Goal: Information Seeking & Learning: Get advice/opinions

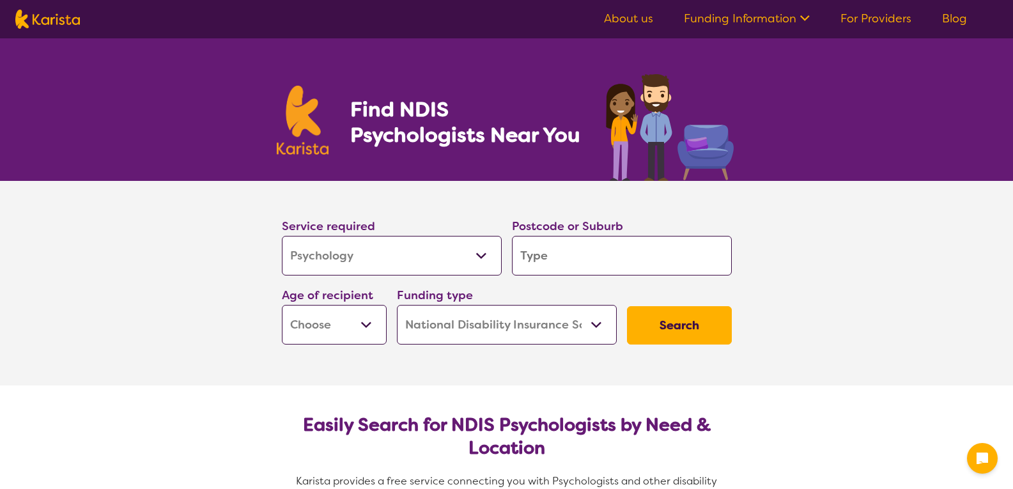
select select "Psychology"
select select "NDIS"
select select "Psychology"
select select "NDIS"
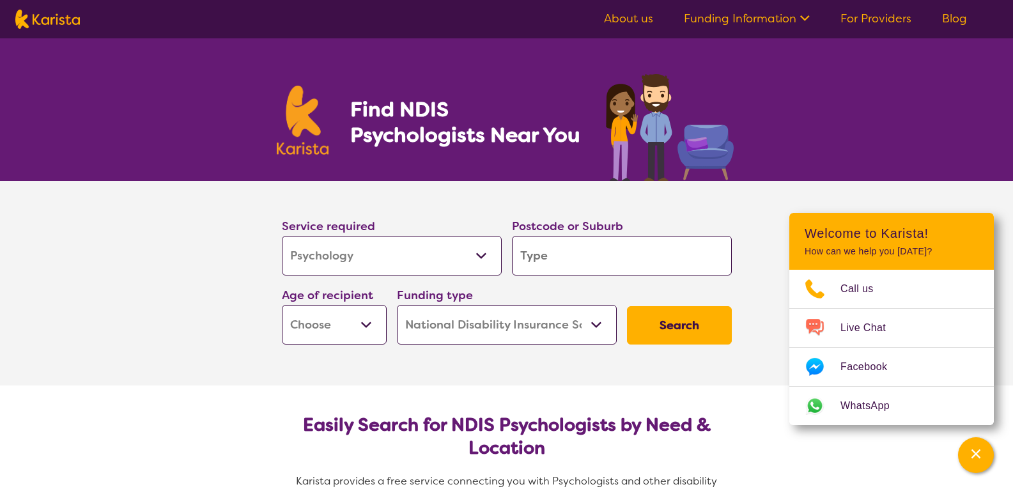
click at [213, 252] on section "Service required Allied Health Assistant Assessment ([MEDICAL_DATA] or [MEDICAL…" at bounding box center [506, 283] width 1013 height 204
click at [620, 265] on input "search" at bounding box center [622, 256] width 220 height 40
type input "4"
type input "45"
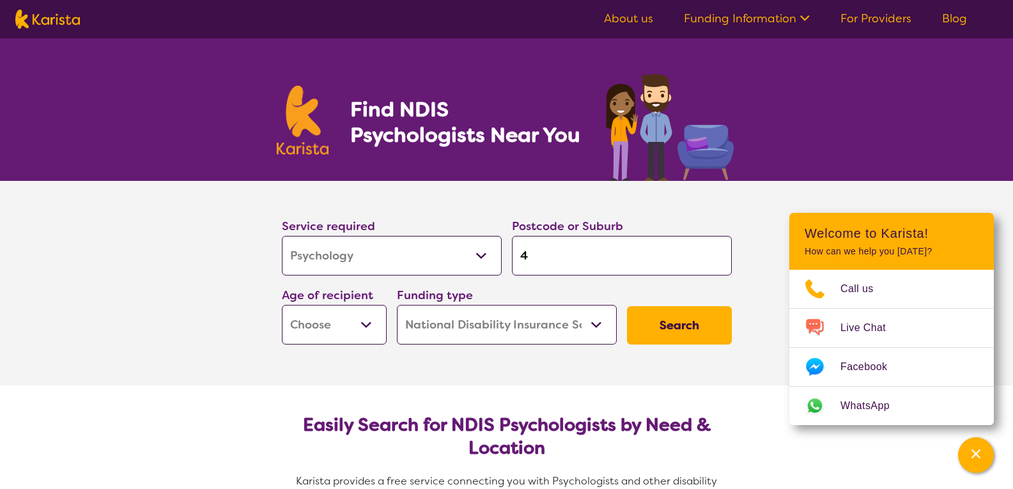
type input "45"
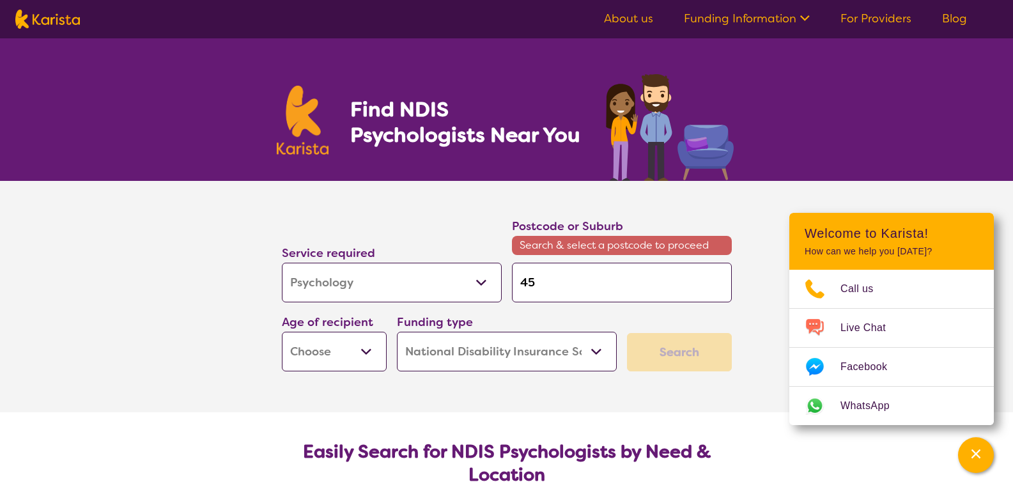
type input "450"
type input "4505"
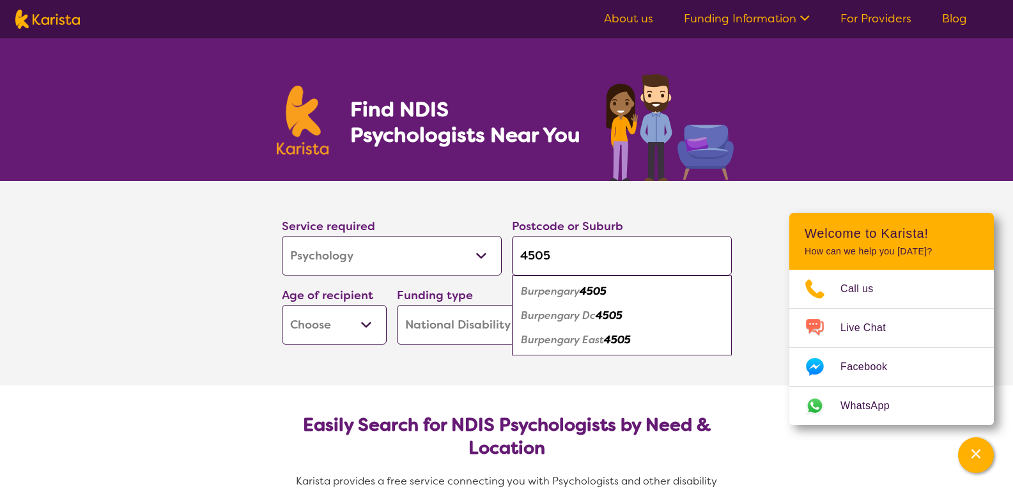
type input "4505"
click at [371, 323] on select "Early Childhood - 0 to 9 Child - 10 to 11 Adolescent - 12 to 17 Adult - 18 to 6…" at bounding box center [334, 325] width 105 height 40
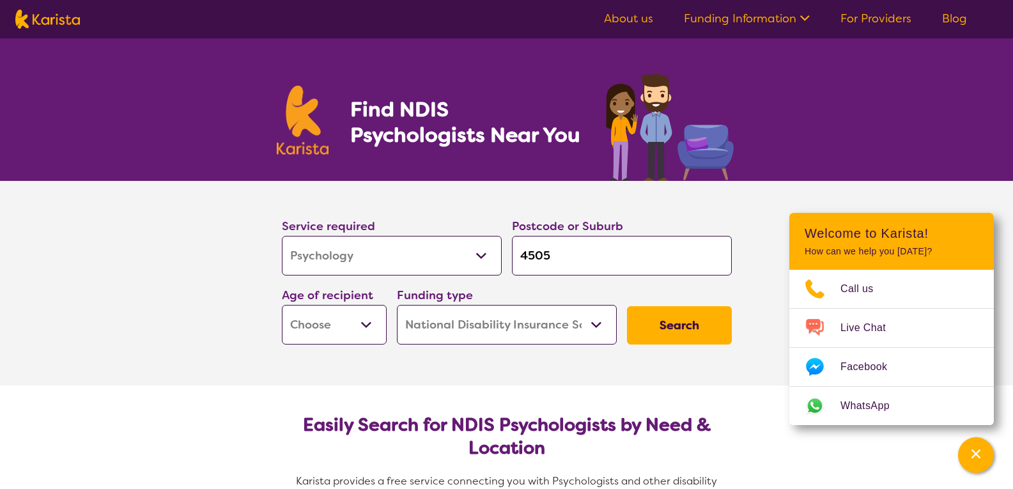
select select "AS"
click at [282, 305] on select "Early Childhood - 0 to 9 Child - 10 to 11 Adolescent - 12 to 17 Adult - 18 to 6…" at bounding box center [334, 325] width 105 height 40
select select "AS"
click at [599, 325] on select "Home Care Package (HCP) National Disability Insurance Scheme (NDIS) I don't know" at bounding box center [507, 325] width 220 height 40
select select "i-don-t-know"
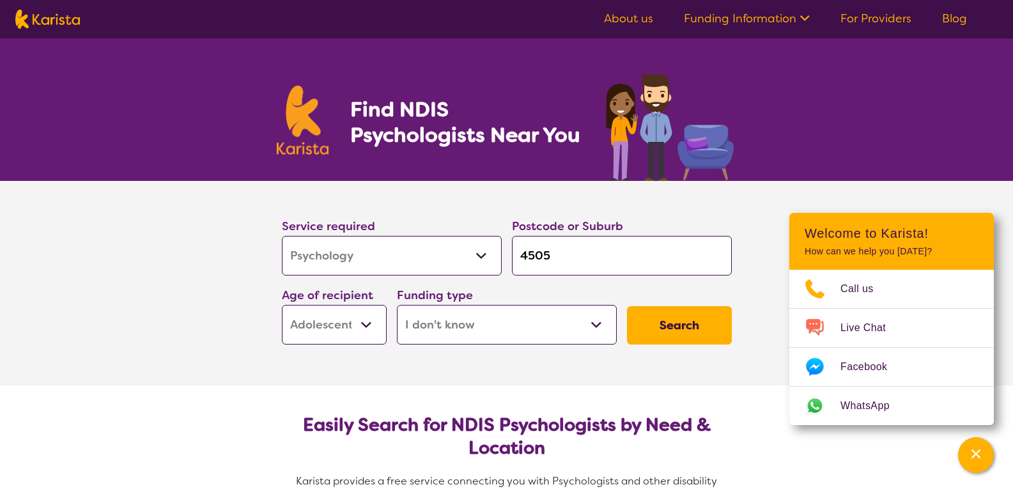
click at [397, 305] on select "Home Care Package (HCP) National Disability Insurance Scheme (NDIS) I don't know" at bounding box center [507, 325] width 220 height 40
select select "i-don-t-know"
click at [691, 313] on button "Search" at bounding box center [679, 325] width 105 height 38
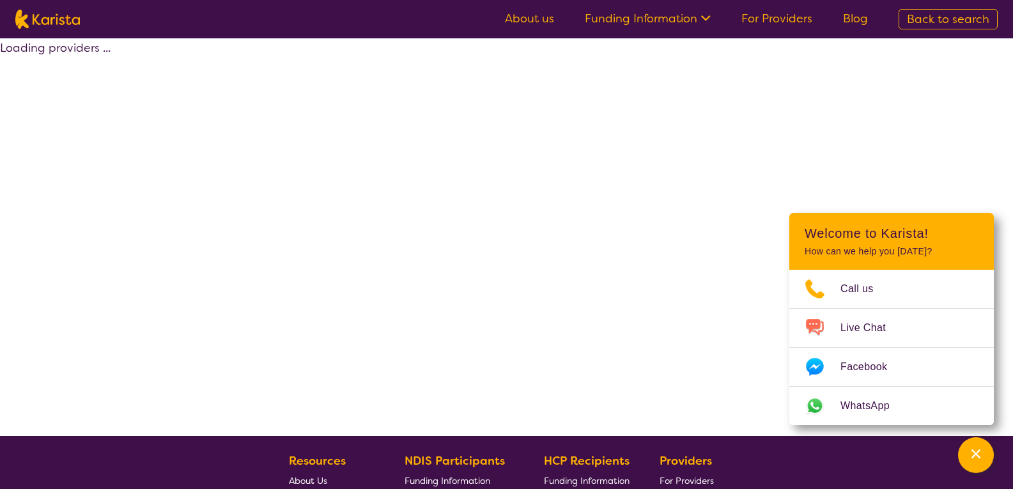
select select "Psychology"
select select "AS"
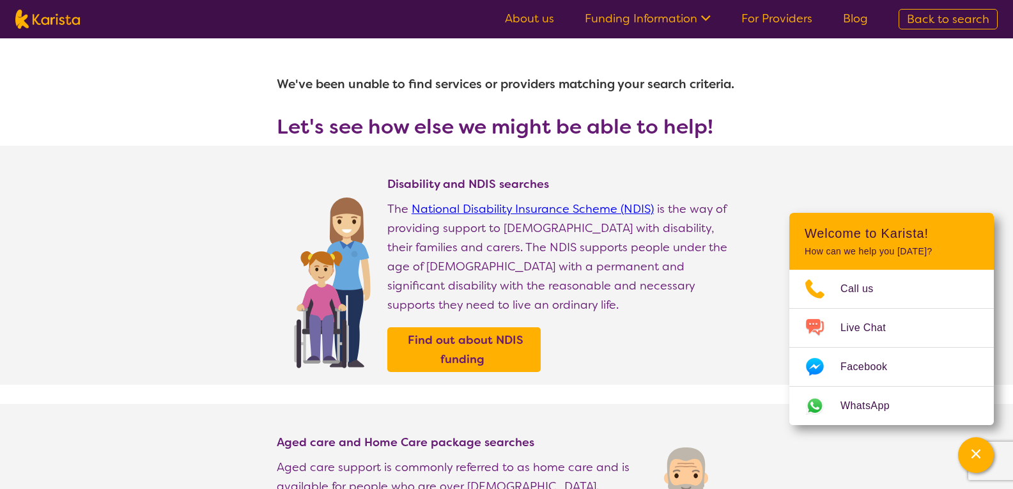
select select "Psychology"
select select "AS"
select select "NDIS"
select select "Psychology"
select select "AS"
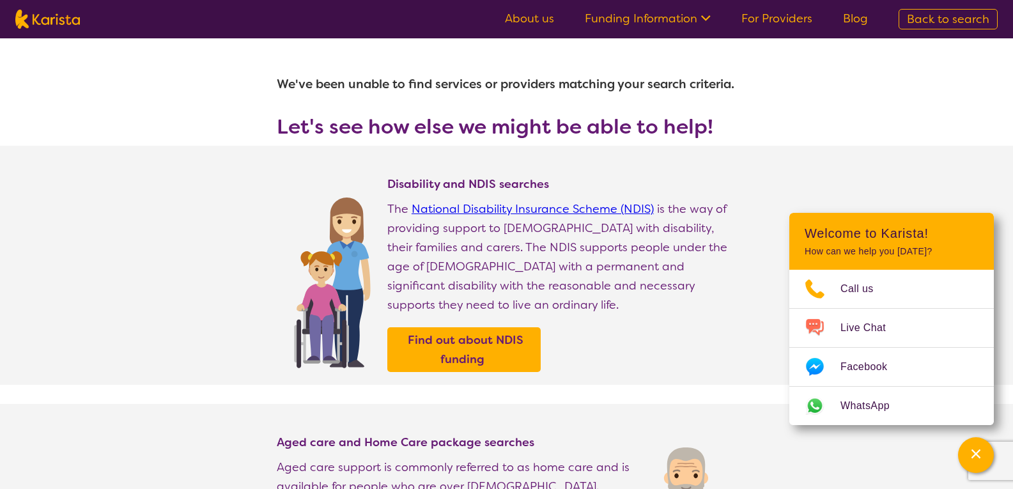
select select "NDIS"
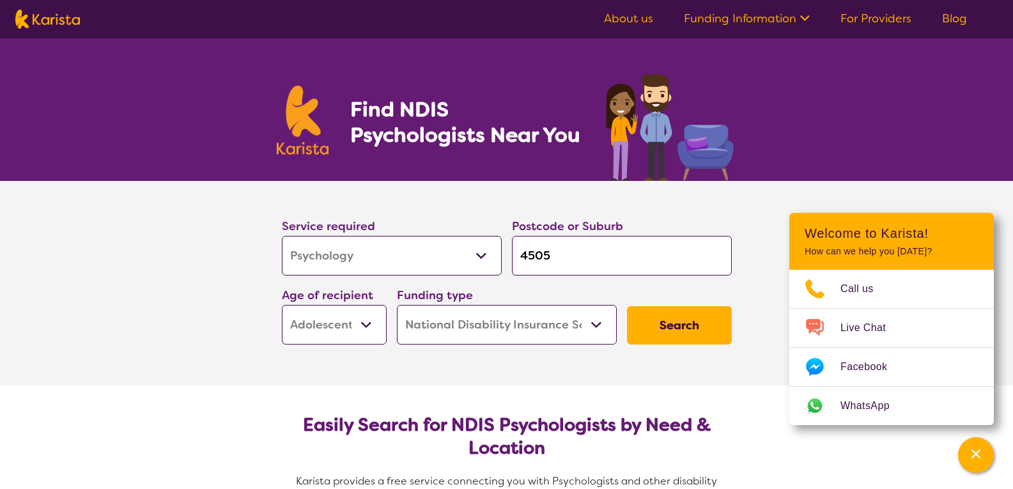
click at [364, 329] on select "Early Childhood - 0 to 9 Child - 10 to 11 Adolescent - 12 to 17 Adult - 18 to 6…" at bounding box center [334, 325] width 105 height 40
select select "AD"
click at [282, 305] on select "Early Childhood - 0 to 9 Child - 10 to 11 Adolescent - 12 to 17 Adult - 18 to 6…" at bounding box center [334, 325] width 105 height 40
select select "AD"
click at [596, 326] on select "Home Care Package (HCP) National Disability Insurance Scheme (NDIS) I don't know" at bounding box center [507, 325] width 220 height 40
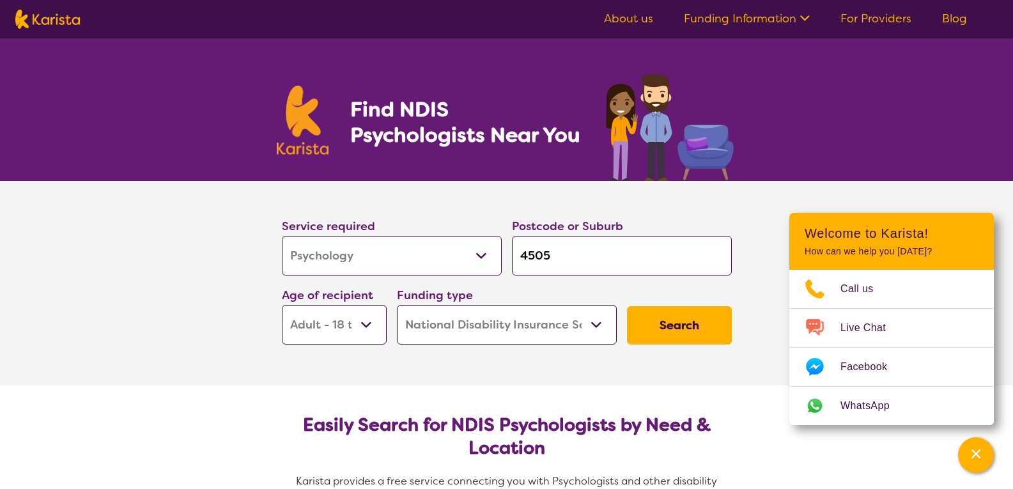
select select "i-don-t-know"
click at [397, 305] on select "Home Care Package (HCP) National Disability Insurance Scheme (NDIS) I don't know" at bounding box center [507, 325] width 220 height 40
select select "i-don-t-know"
click at [668, 329] on button "Search" at bounding box center [679, 325] width 105 height 38
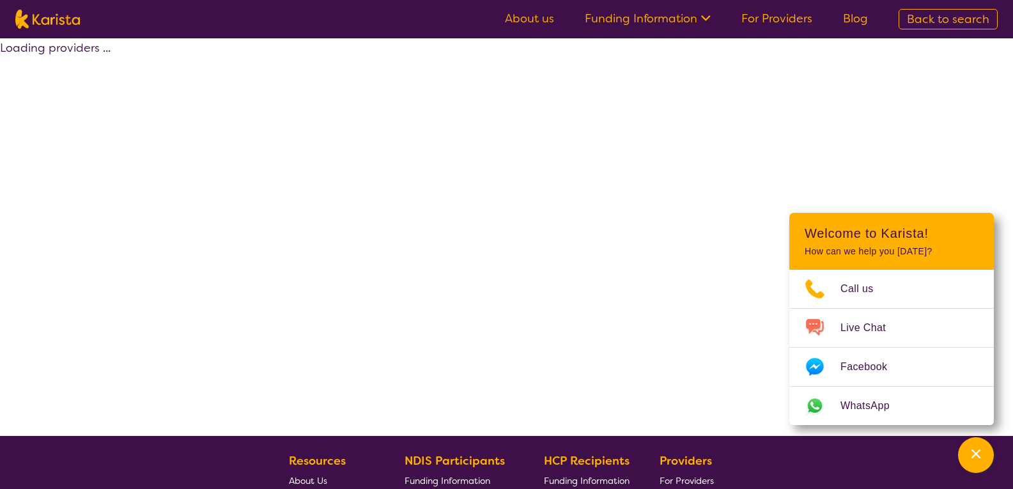
select select "Psychology"
select select "AD"
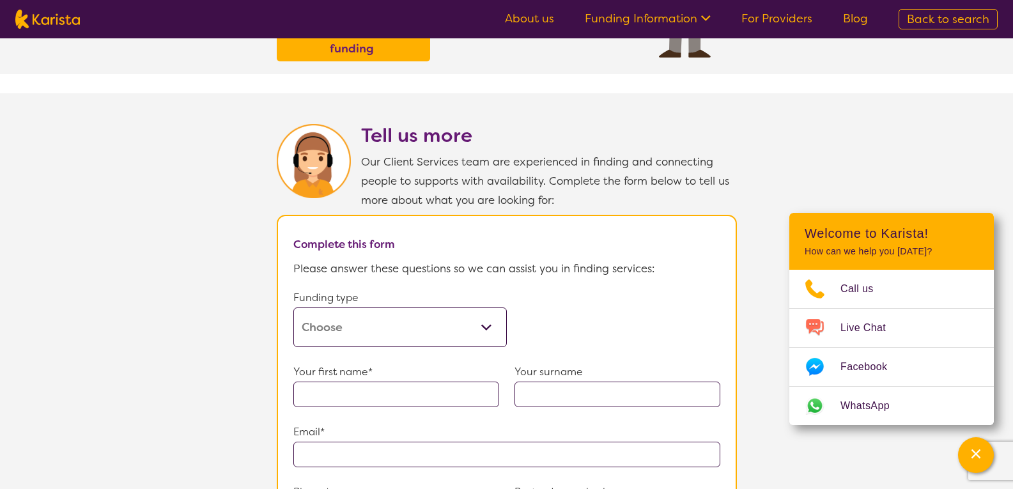
scroll to position [639, 0]
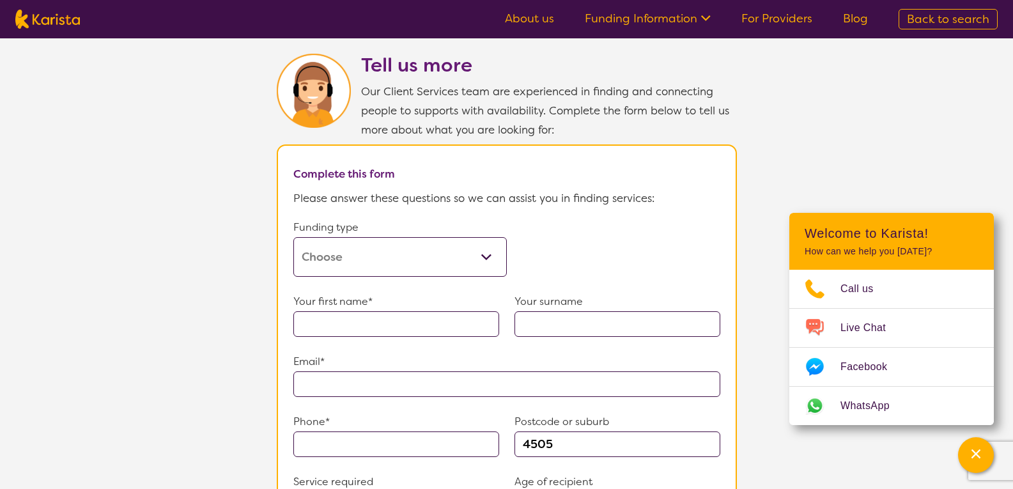
click at [491, 247] on select "Home Care Package (HCP) Home Care Package - Level 1 Home Care Package - Level 2…" at bounding box center [399, 257] width 213 height 40
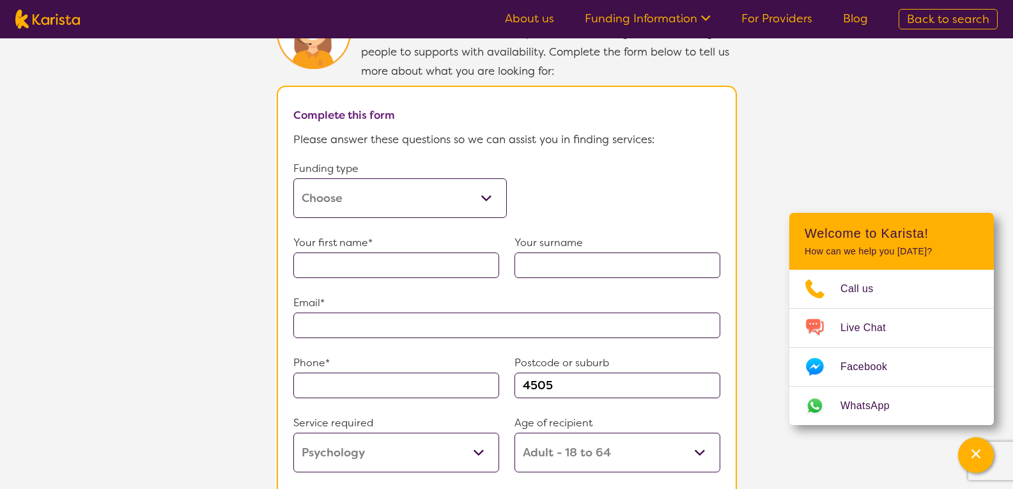
scroll to position [767, 0]
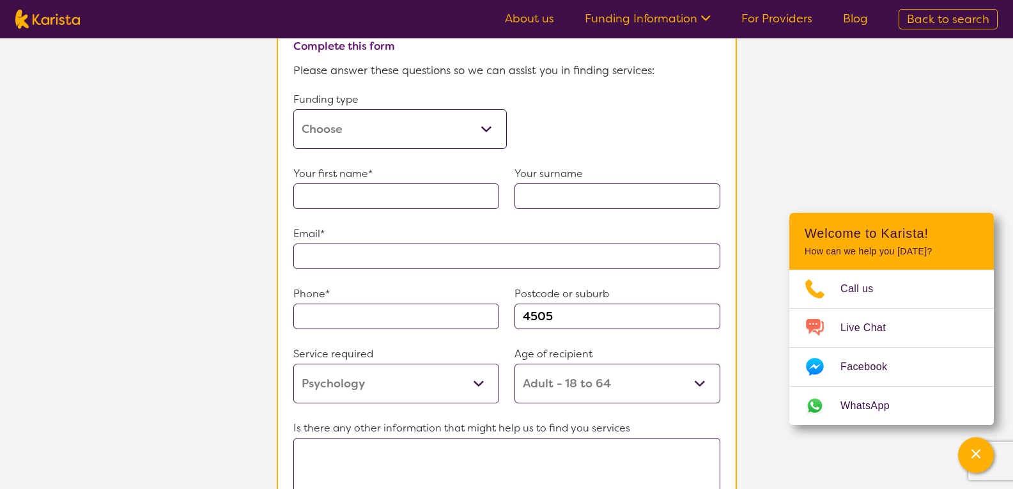
click at [484, 118] on select "Home Care Package (HCP) Home Care Package - Level 1 Home Care Package - Level 2…" at bounding box center [399, 129] width 213 height 40
click at [293, 109] on select "Home Care Package (HCP) Home Care Package - Level 1 Home Care Package - Level 2…" at bounding box center [399, 129] width 213 height 40
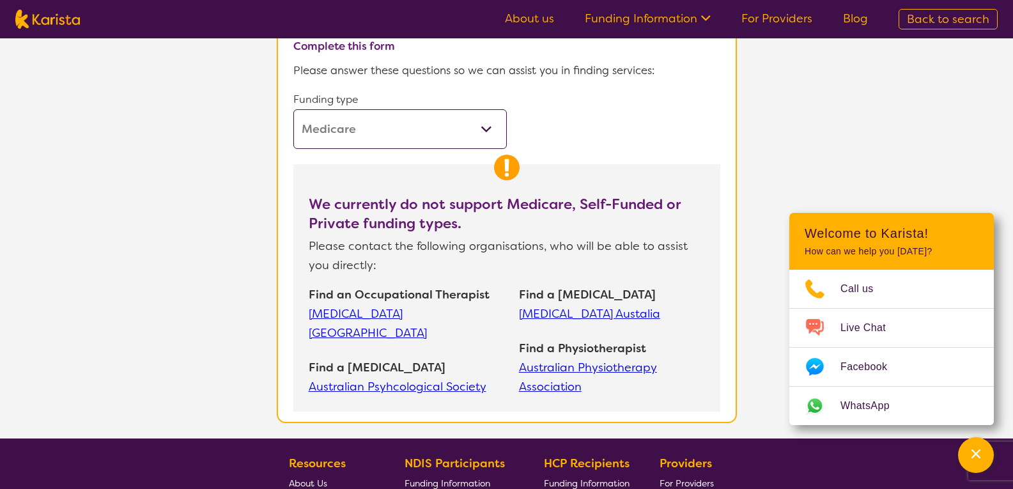
click at [481, 119] on select "Home Care Package (HCP) Home Care Package - Level 1 Home Care Package - Level 2…" at bounding box center [399, 129] width 213 height 40
select select "self-funded"
click at [293, 109] on select "Home Care Package (HCP) Home Care Package - Level 1 Home Care Package - Level 2…" at bounding box center [399, 129] width 213 height 40
click at [568, 142] on form "Funding type Home Care Package (HCP) Home Care Package - Level 1 Home Care Pack…" at bounding box center [506, 250] width 427 height 321
click at [494, 156] on img at bounding box center [507, 168] width 26 height 26
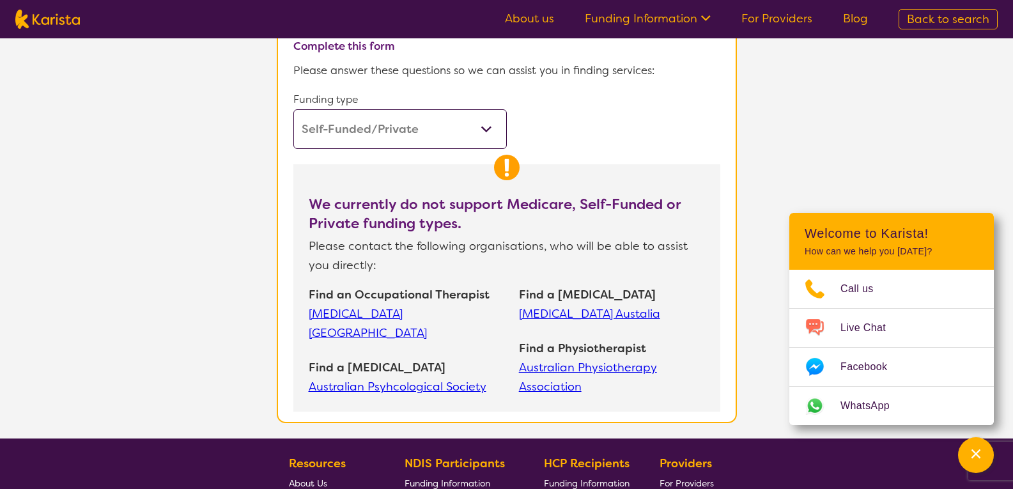
click at [487, 121] on select "Home Care Package (HCP) Home Care Package - Level 1 Home Care Package - Level 2…" at bounding box center [399, 129] width 213 height 40
select select "Psychology"
select select "AD"
select select "NDIS"
select select "Psychology"
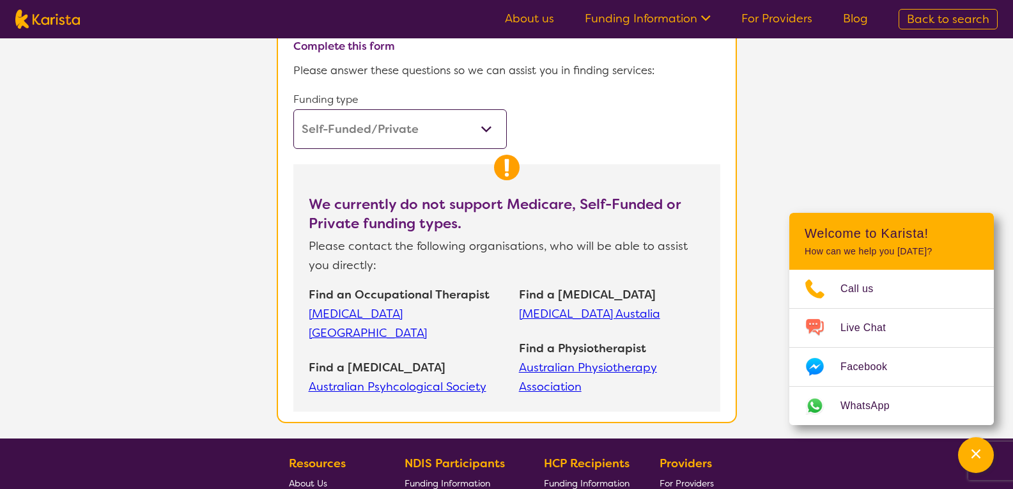
select select "AD"
select select "NDIS"
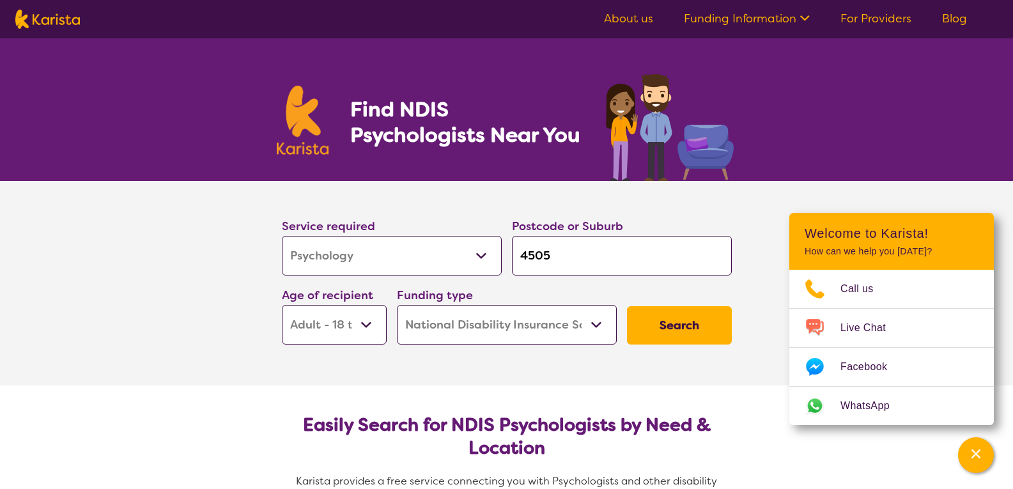
click at [366, 328] on select "Early Childhood - 0 to 9 Child - 10 to 11 Adolescent - 12 to 17 Adult - 18 to 6…" at bounding box center [334, 325] width 105 height 40
select select "AS"
click at [282, 305] on select "Early Childhood - 0 to 9 Child - 10 to 11 Adolescent - 12 to 17 Adult - 18 to 6…" at bounding box center [334, 325] width 105 height 40
select select "AS"
click at [600, 322] on select "Home Care Package (HCP) National Disability Insurance Scheme (NDIS) I don't know" at bounding box center [507, 325] width 220 height 40
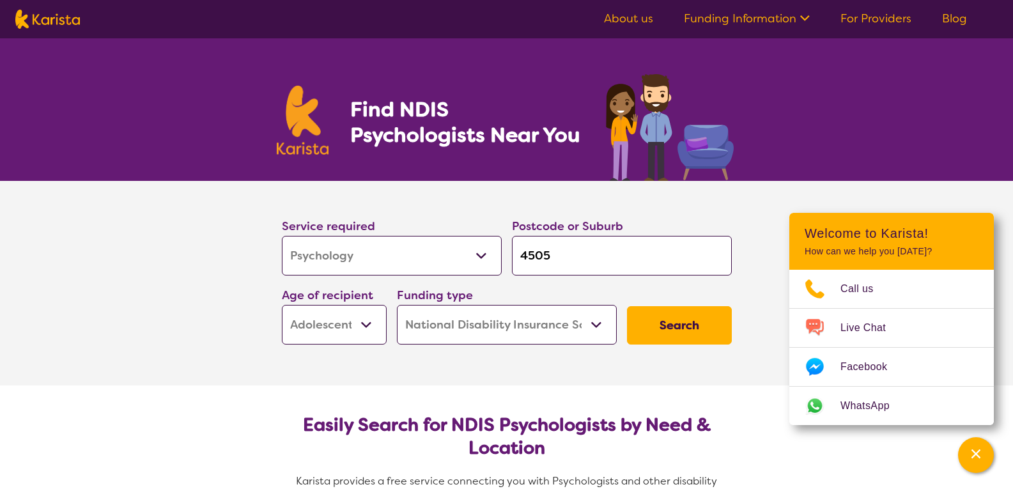
select select "i-don-t-know"
click at [397, 305] on select "Home Care Package (HCP) National Disability Insurance Scheme (NDIS) I don't know" at bounding box center [507, 325] width 220 height 40
select select "i-don-t-know"
click at [672, 330] on button "Search" at bounding box center [679, 325] width 105 height 38
select select "Psychology"
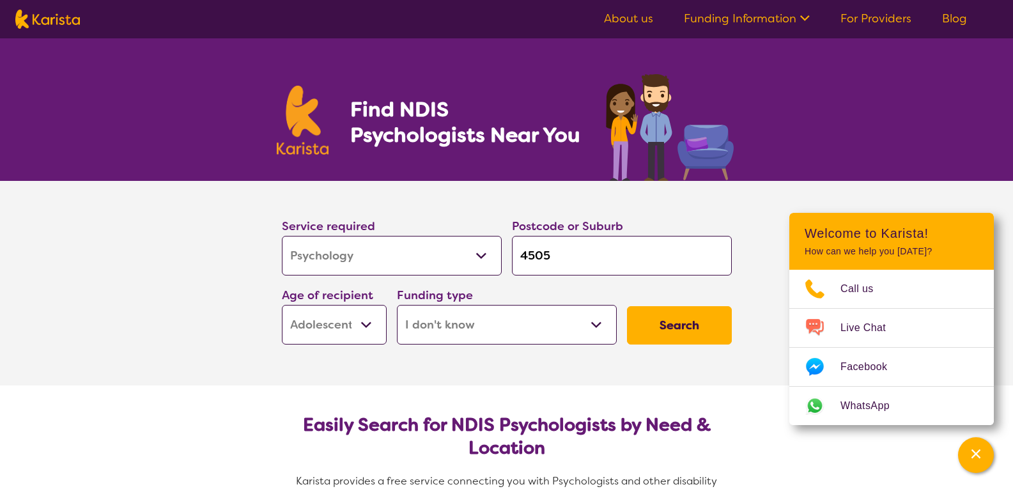
select select "AS"
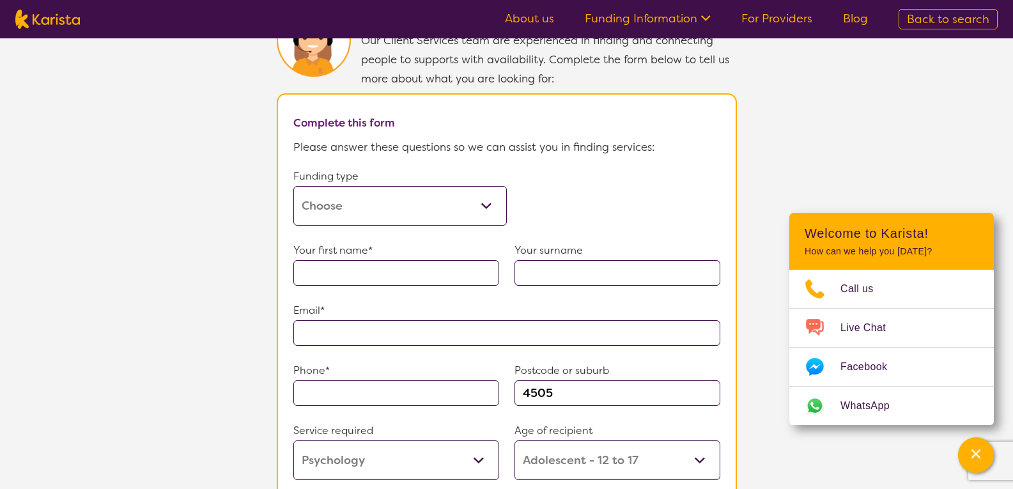
scroll to position [703, 0]
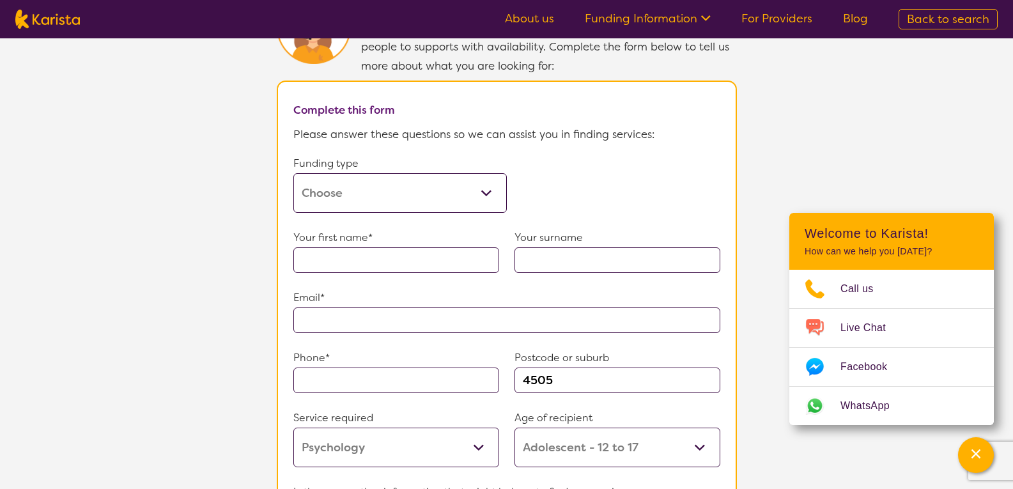
click at [480, 180] on select "Home Care Package (HCP) Home Care Package - Level 1 Home Care Package - Level 2…" at bounding box center [399, 193] width 213 height 40
click at [293, 173] on select "Home Care Package (HCP) Home Care Package - Level 1 Home Care Package - Level 2…" at bounding box center [399, 193] width 213 height 40
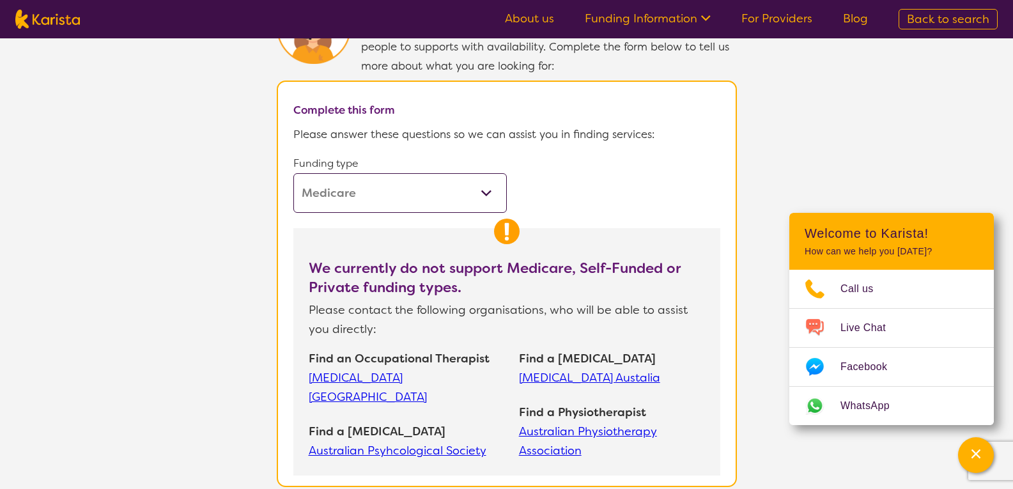
click at [480, 183] on select "Home Care Package (HCP) Home Care Package - Level 1 Home Care Package - Level 2…" at bounding box center [399, 193] width 213 height 40
select select "i-don-t-know"
click at [293, 173] on select "Home Care Package (HCP) Home Care Package - Level 1 Home Care Package - Level 2…" at bounding box center [399, 193] width 213 height 40
select select "Psychology"
select select "AS"
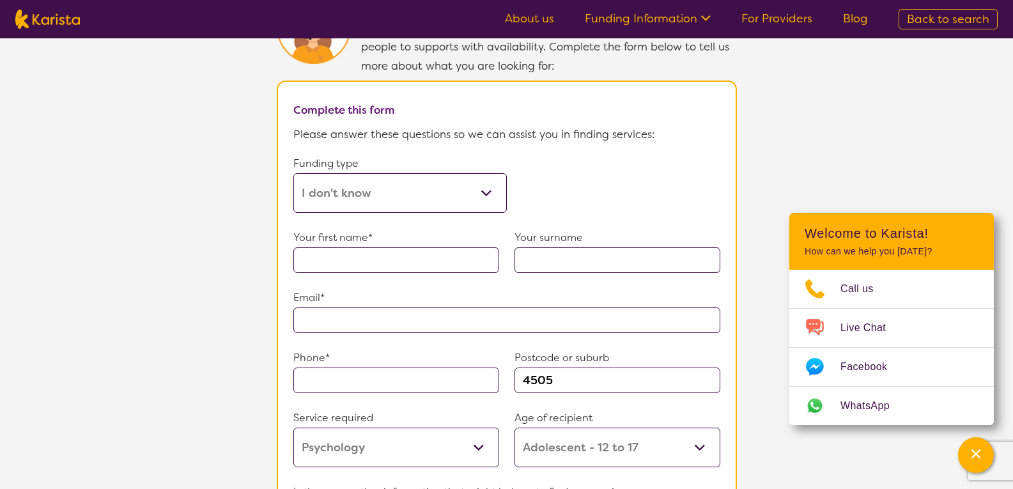
select select "Psychology"
select select "AS"
select select "NDIS"
select select "Psychology"
select select "AS"
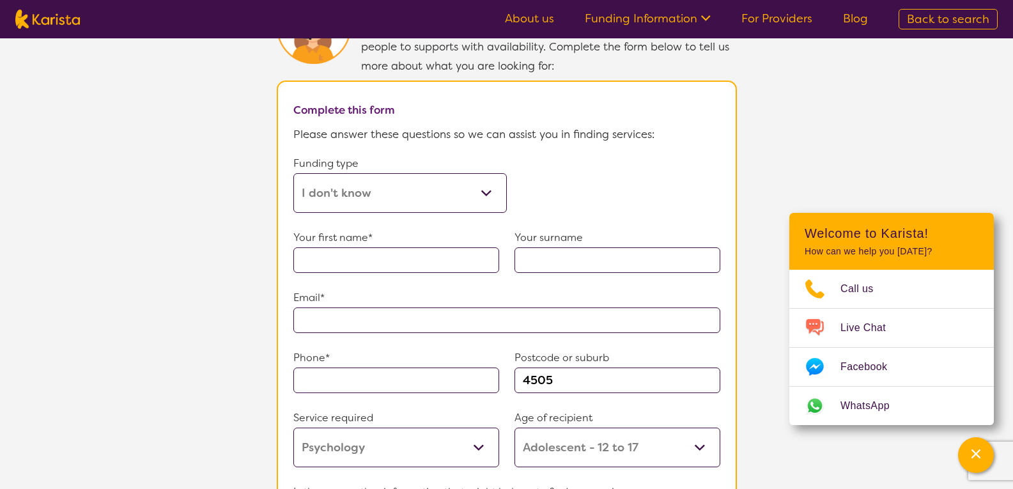
select select "NDIS"
